Goal: Check status: Check status

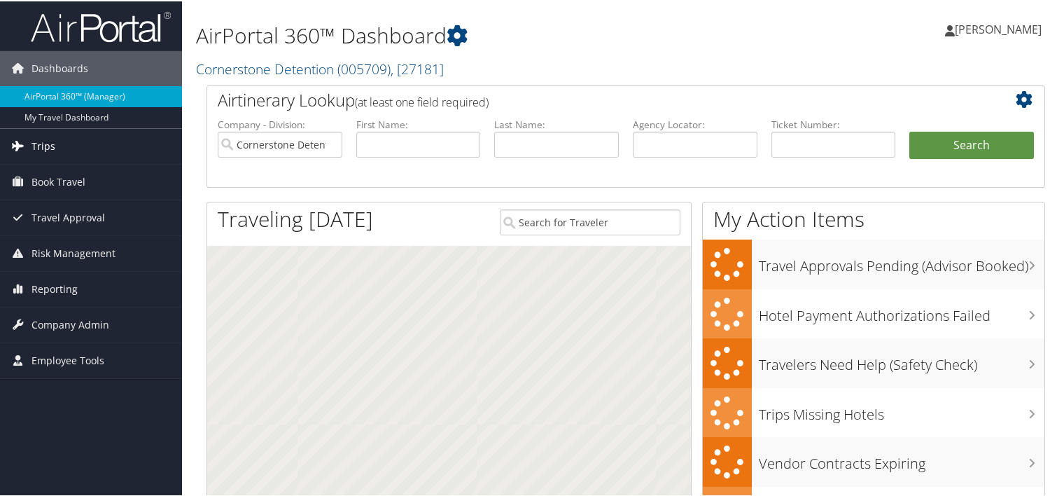
click at [34, 142] on span "Trips" at bounding box center [43, 144] width 24 height 35
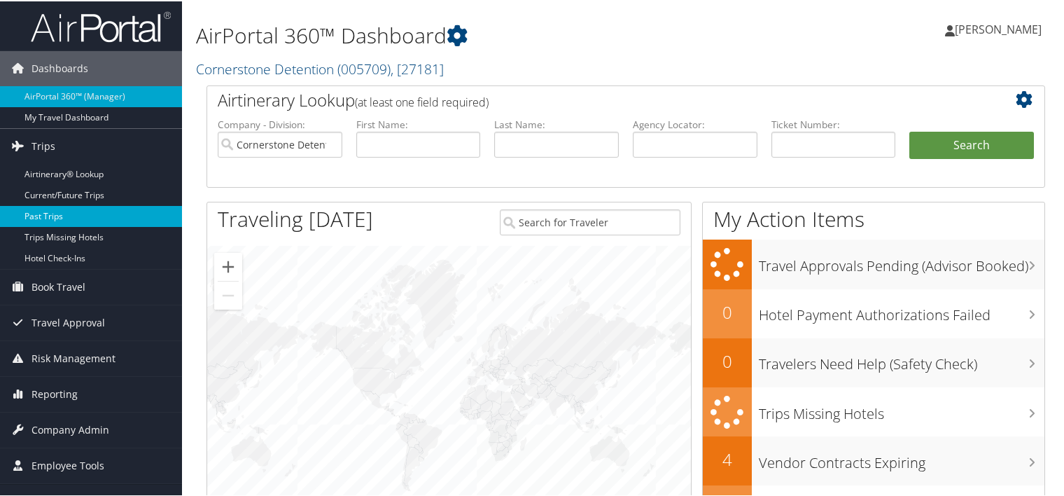
click at [38, 211] on link "Past Trips" at bounding box center [91, 214] width 182 height 21
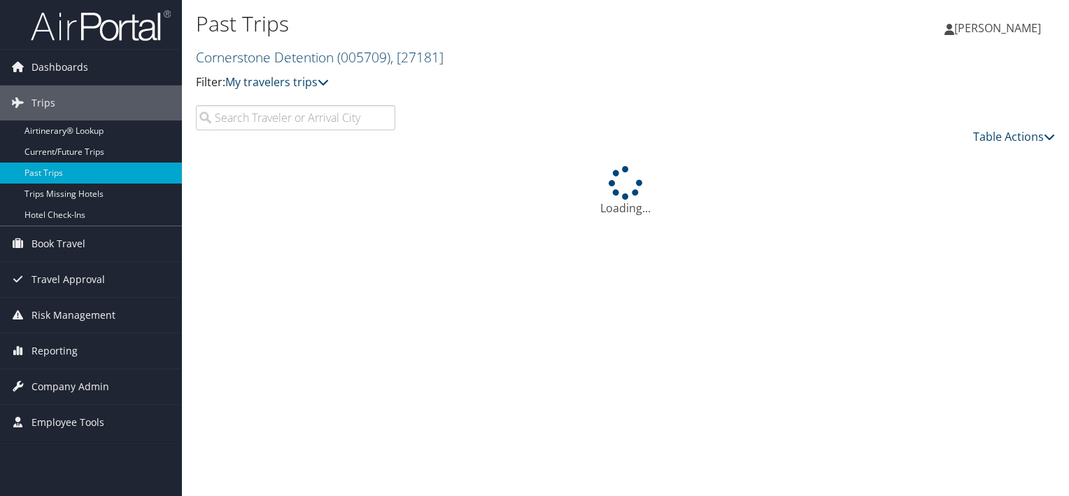
click at [241, 116] on input "search" at bounding box center [295, 117] width 199 height 25
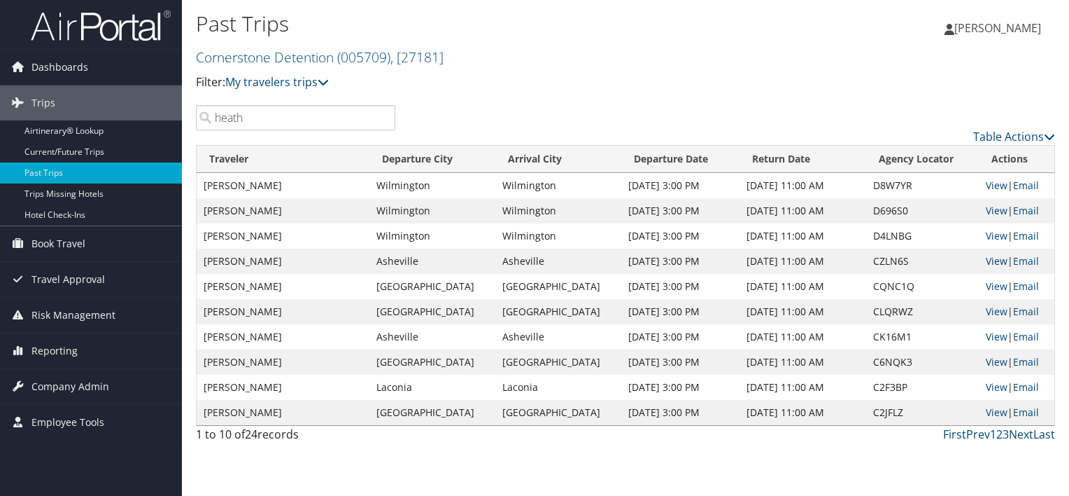
click at [994, 262] on link "View" at bounding box center [997, 260] width 22 height 13
click at [279, 123] on input "heath" at bounding box center [295, 117] width 199 height 25
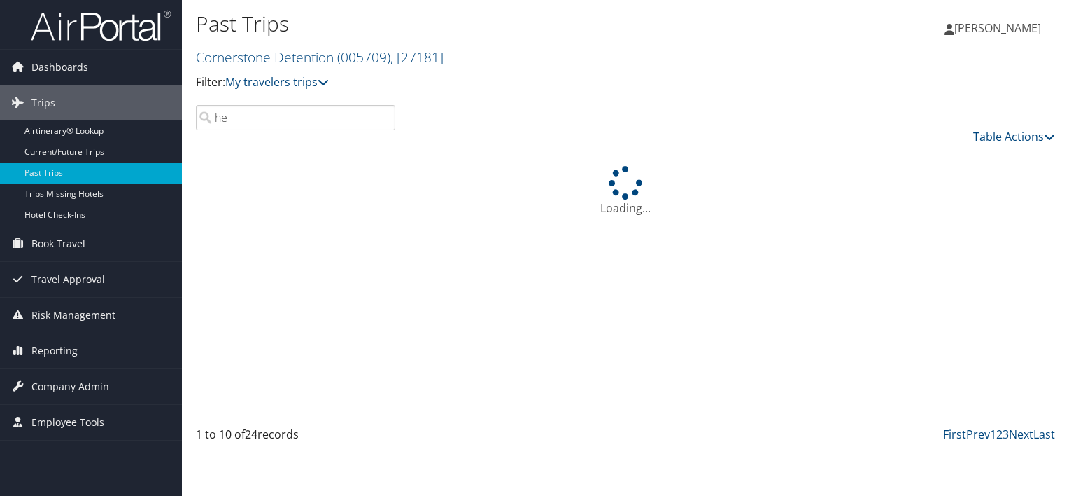
type input "h"
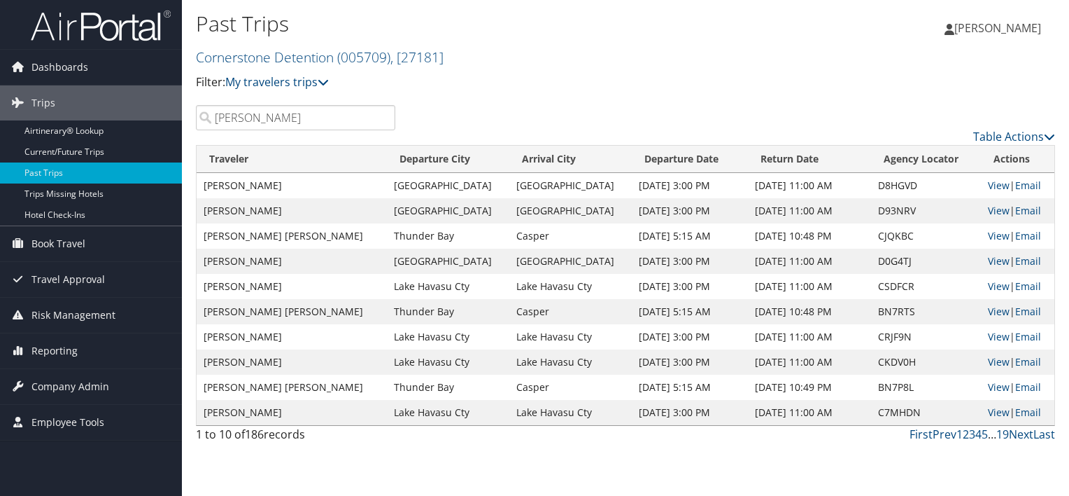
click at [211, 120] on input "ward" at bounding box center [295, 117] width 199 height 25
click at [286, 125] on input "ward" at bounding box center [295, 117] width 199 height 25
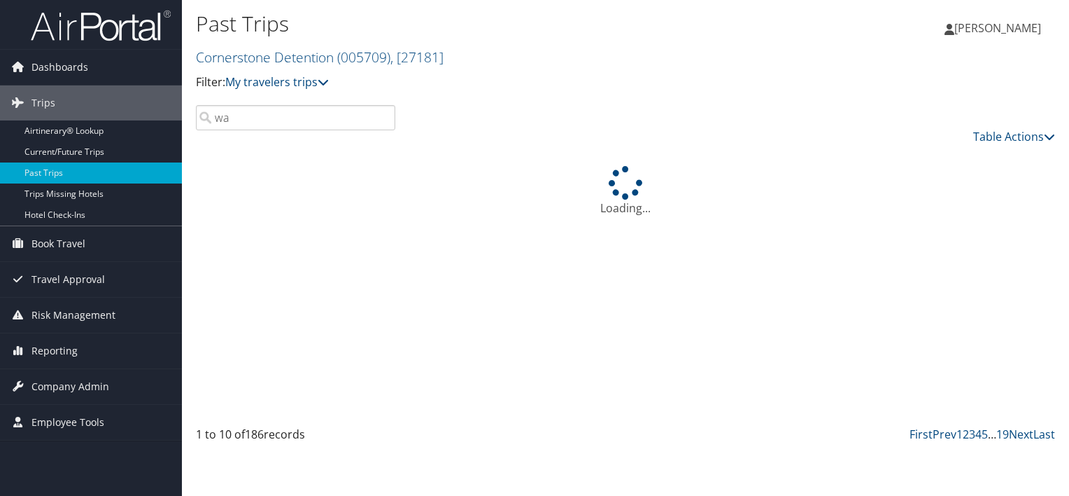
type input "w"
type input "d"
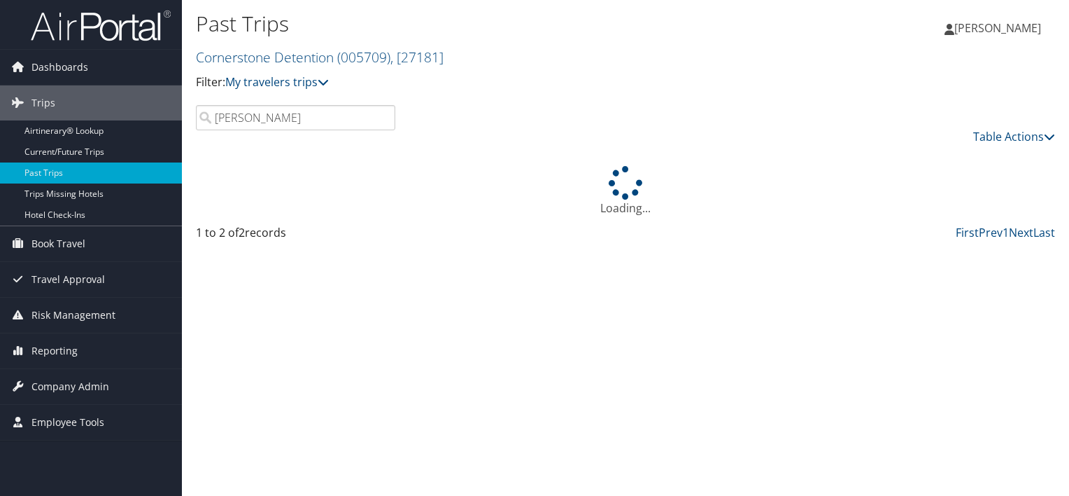
type input "hodges"
click at [512, 295] on div "Past Trips Cornerstone Detention ( 005709 ) , [ 27181 ] Filter: My travelers tr…" at bounding box center [626, 248] width 888 height 496
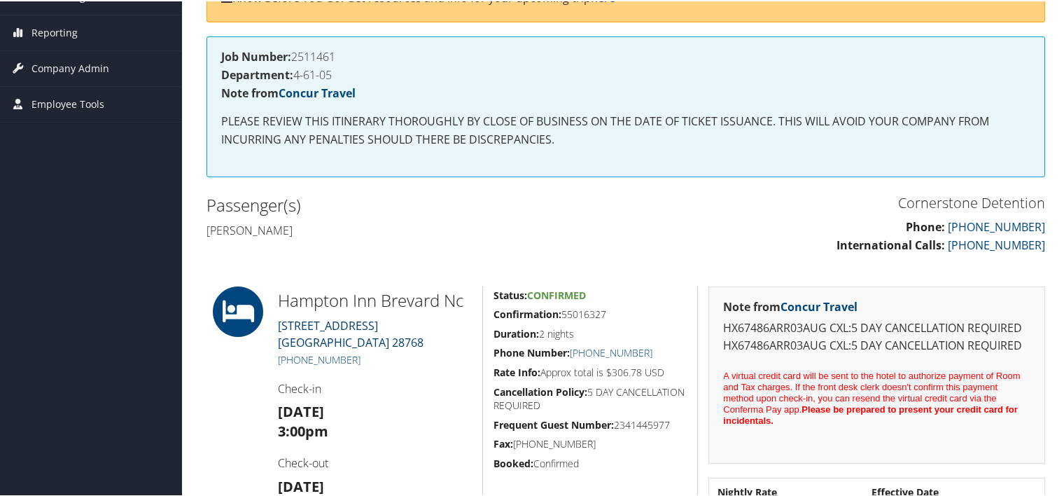
scroll to position [140, 0]
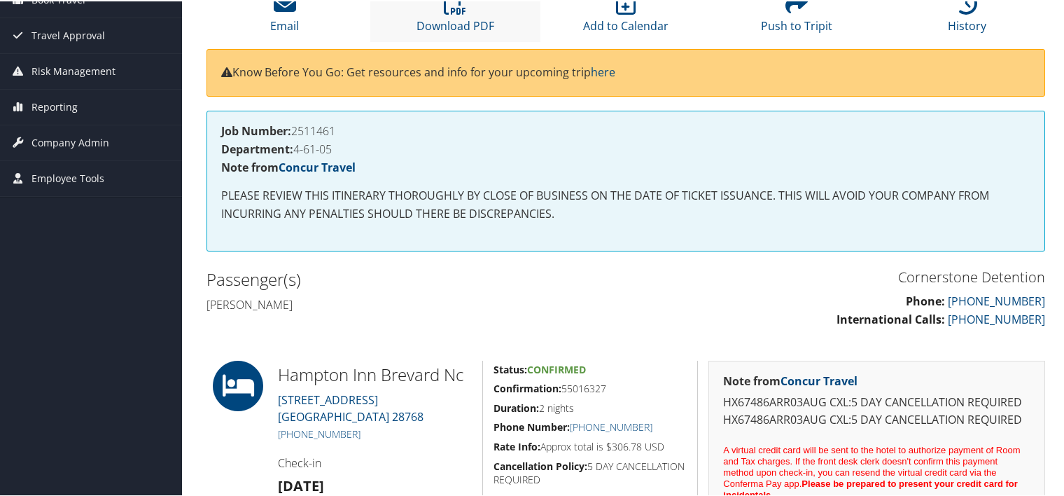
click at [451, 14] on li "Download PDF" at bounding box center [455, 12] width 171 height 57
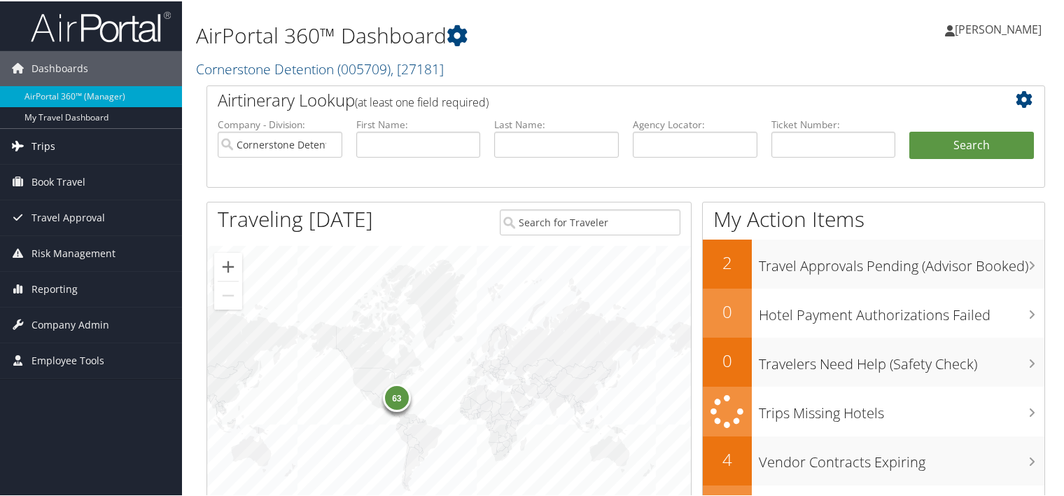
click at [61, 146] on link "Trips" at bounding box center [91, 144] width 182 height 35
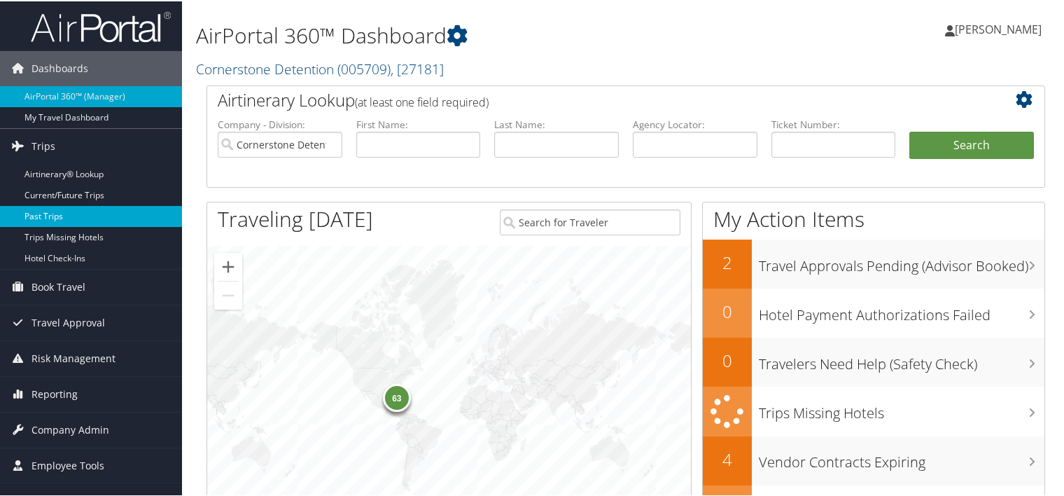
click at [48, 213] on link "Past Trips" at bounding box center [91, 214] width 182 height 21
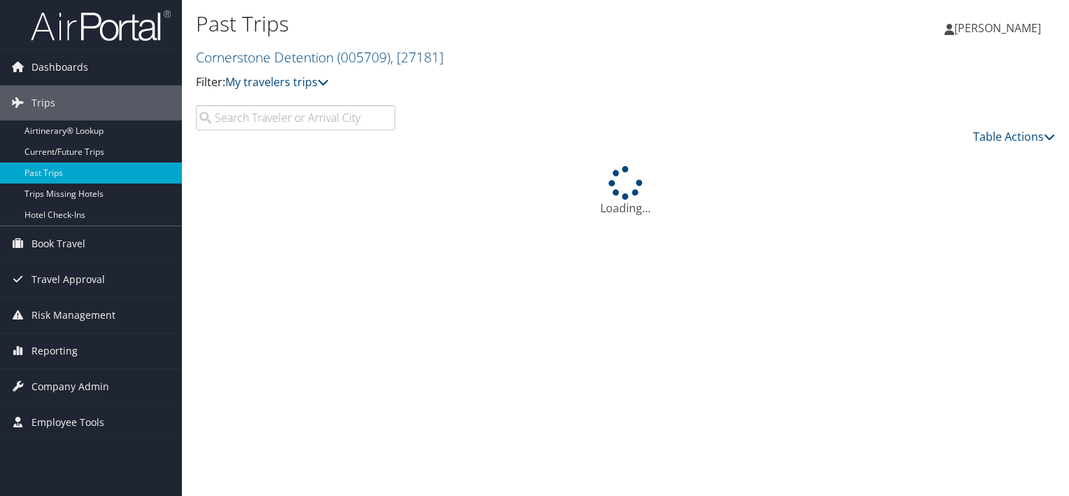
click at [358, 121] on input "search" at bounding box center [295, 117] width 199 height 25
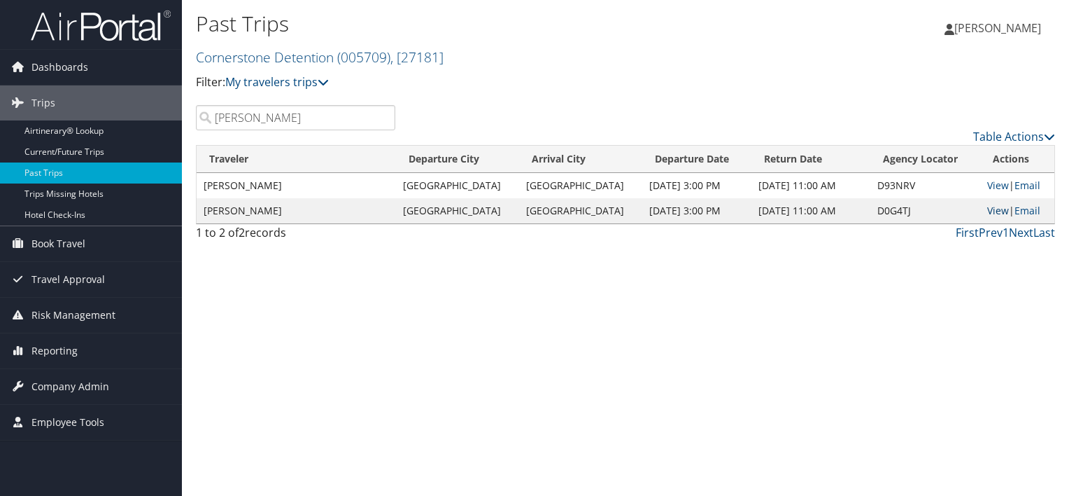
click at [988, 205] on link "View" at bounding box center [999, 210] width 22 height 13
click at [994, 185] on link "View" at bounding box center [999, 184] width 22 height 13
click at [314, 114] on input "dillon" at bounding box center [295, 117] width 199 height 25
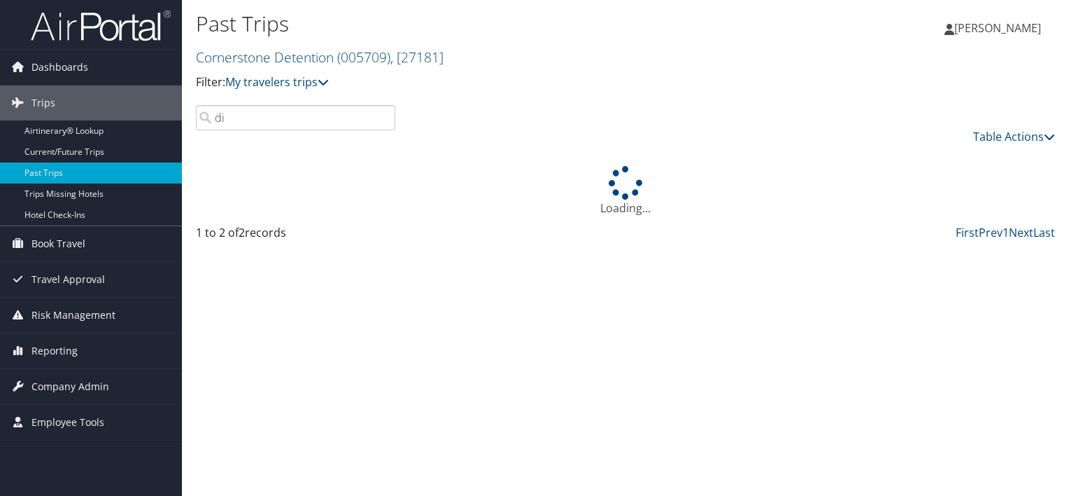
type input "d"
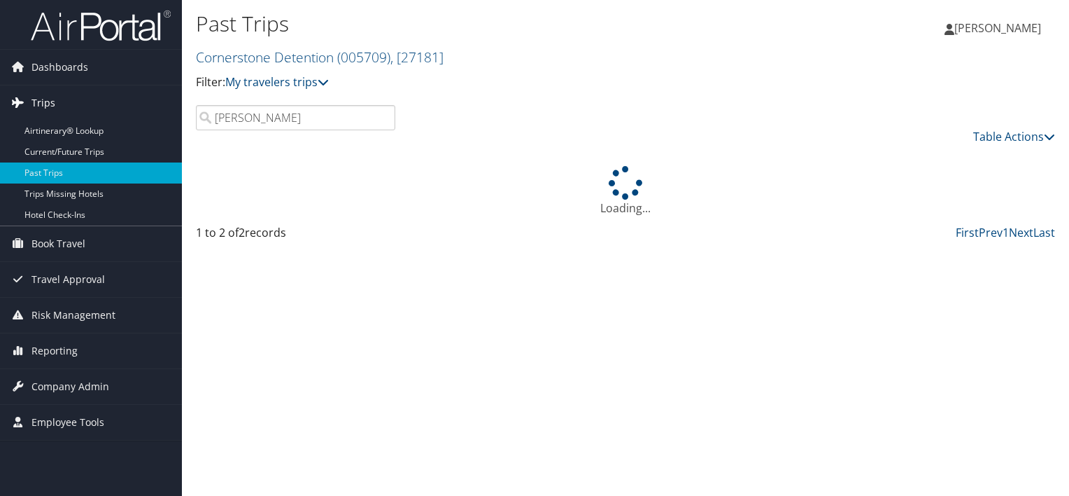
type input "hodges"
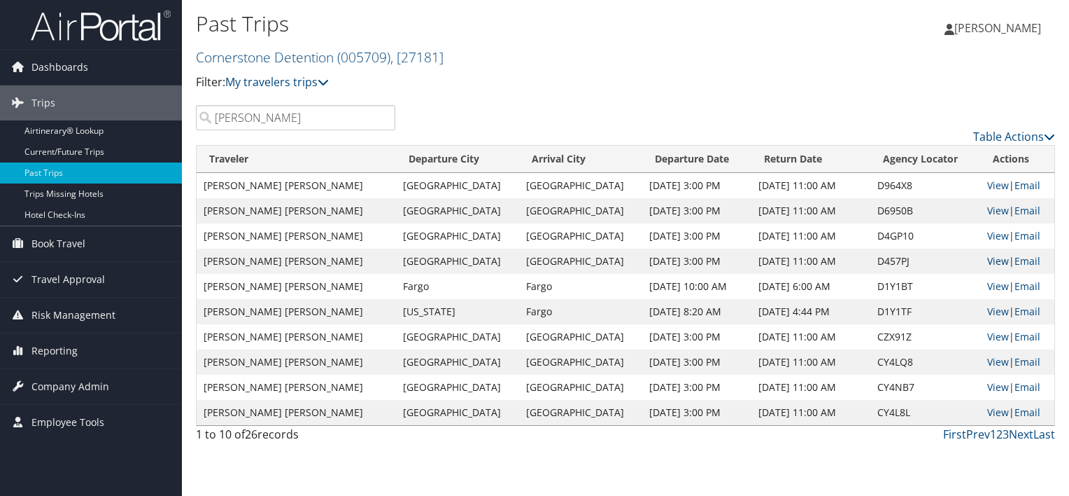
click at [990, 260] on link "View" at bounding box center [999, 260] width 22 height 13
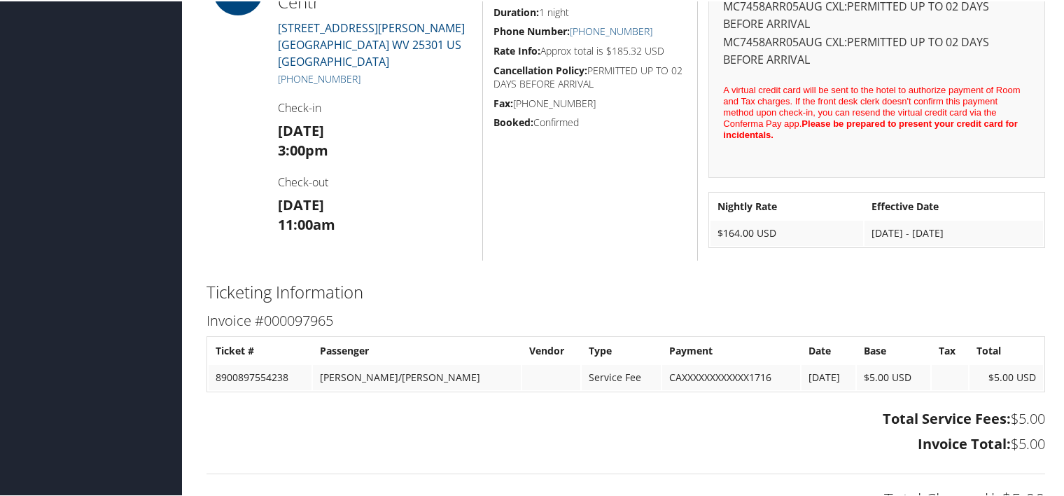
scroll to position [560, 0]
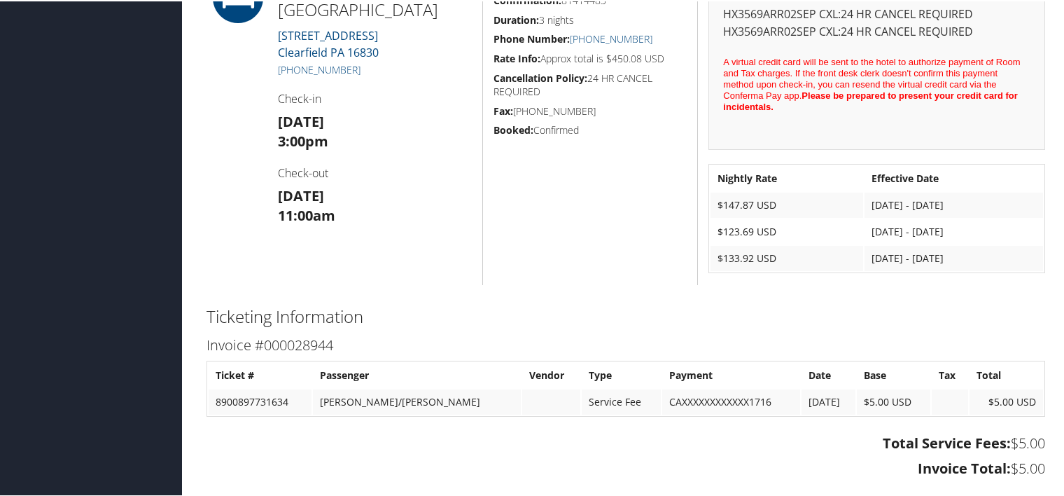
scroll to position [560, 0]
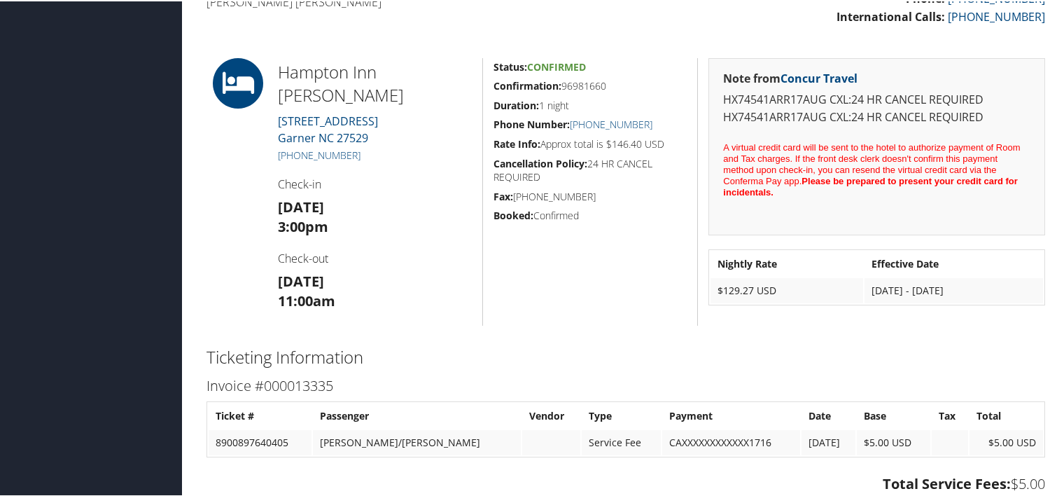
scroll to position [490, 0]
